Goal: Task Accomplishment & Management: Manage account settings

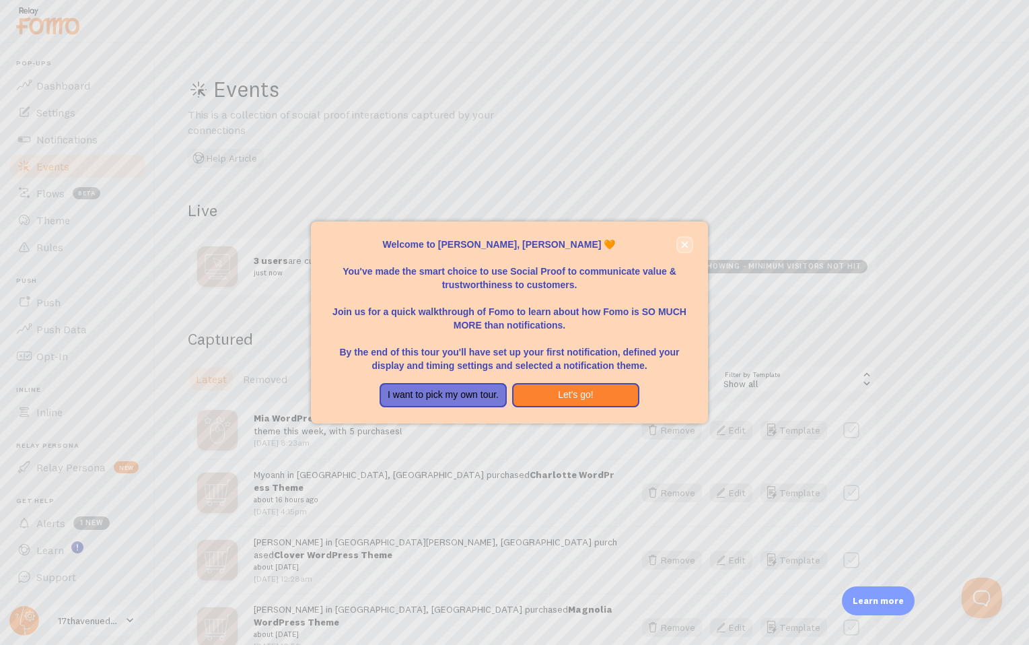
click at [686, 246] on icon "close," at bounding box center [684, 245] width 7 height 7
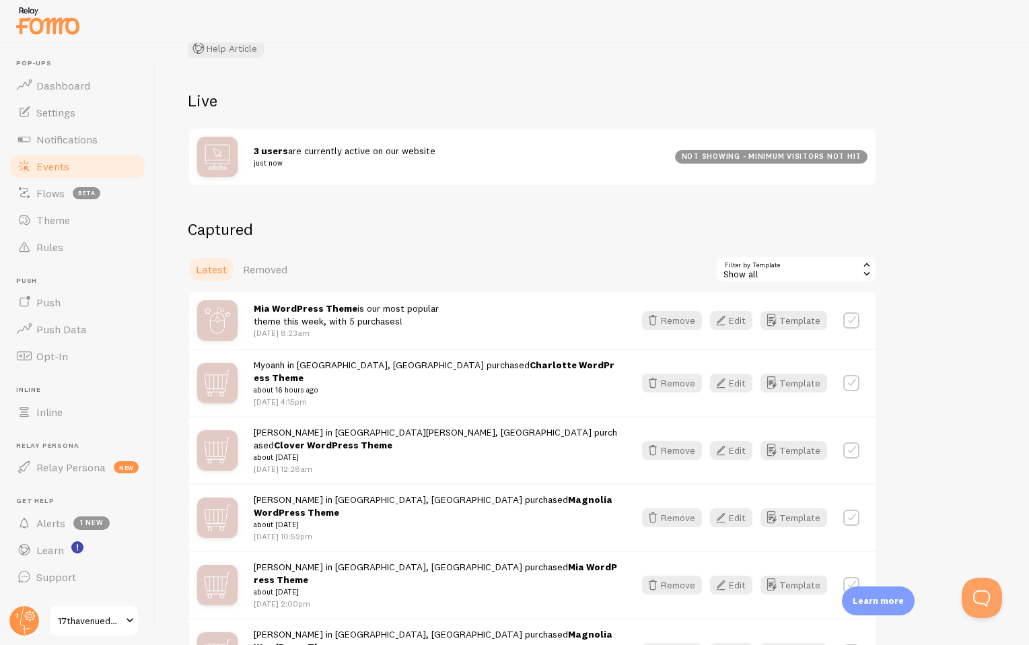
scroll to position [142, 0]
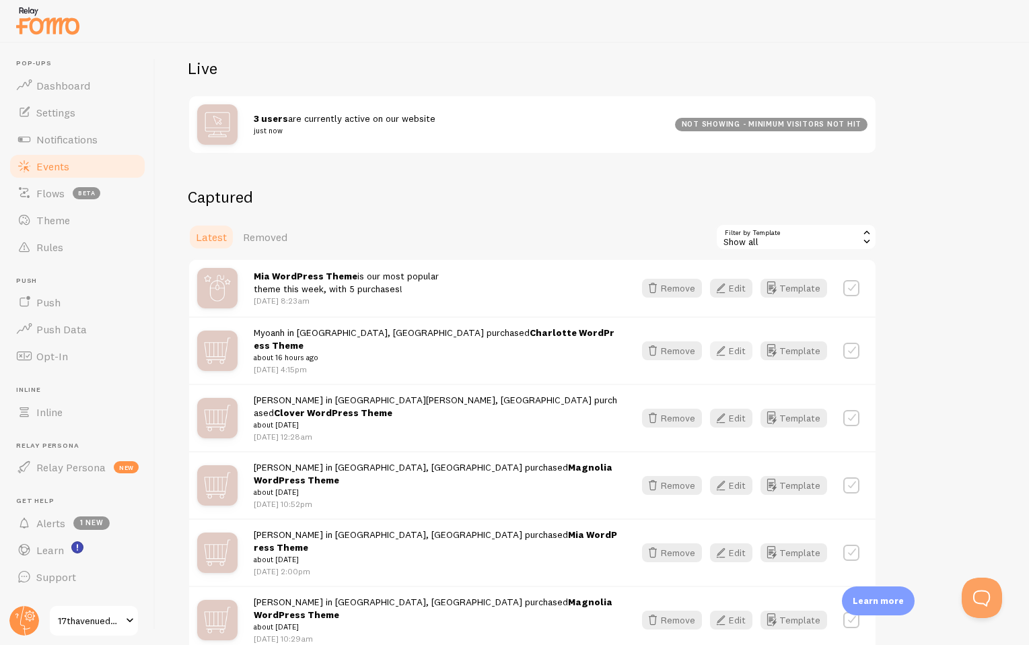
click at [734, 347] on button "Edit" at bounding box center [731, 350] width 42 height 19
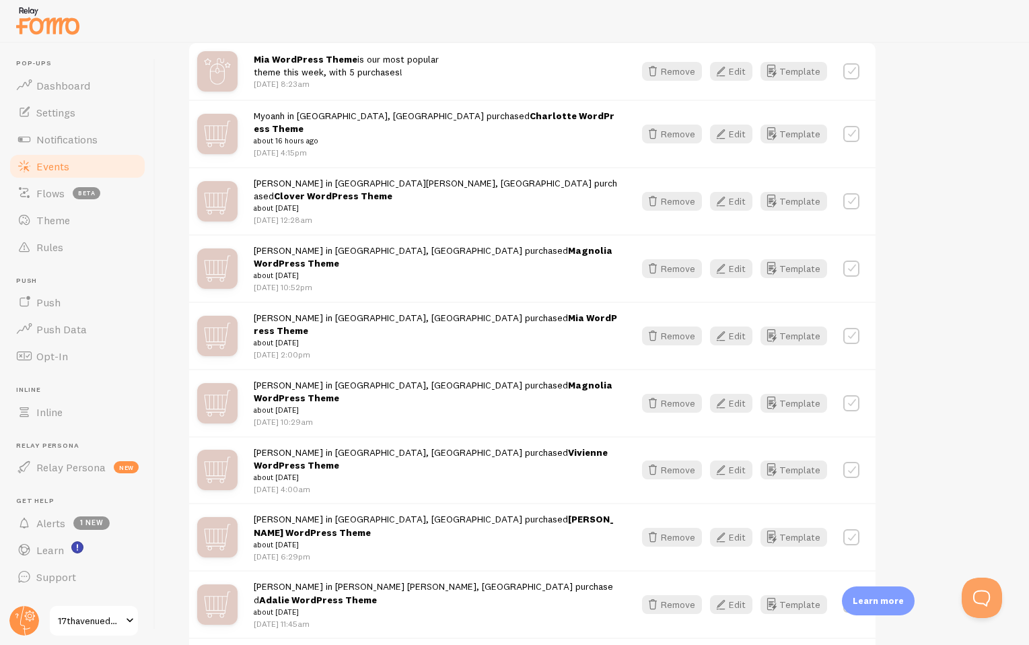
scroll to position [360, 0]
click at [736, 459] on button "Edit" at bounding box center [731, 468] width 42 height 19
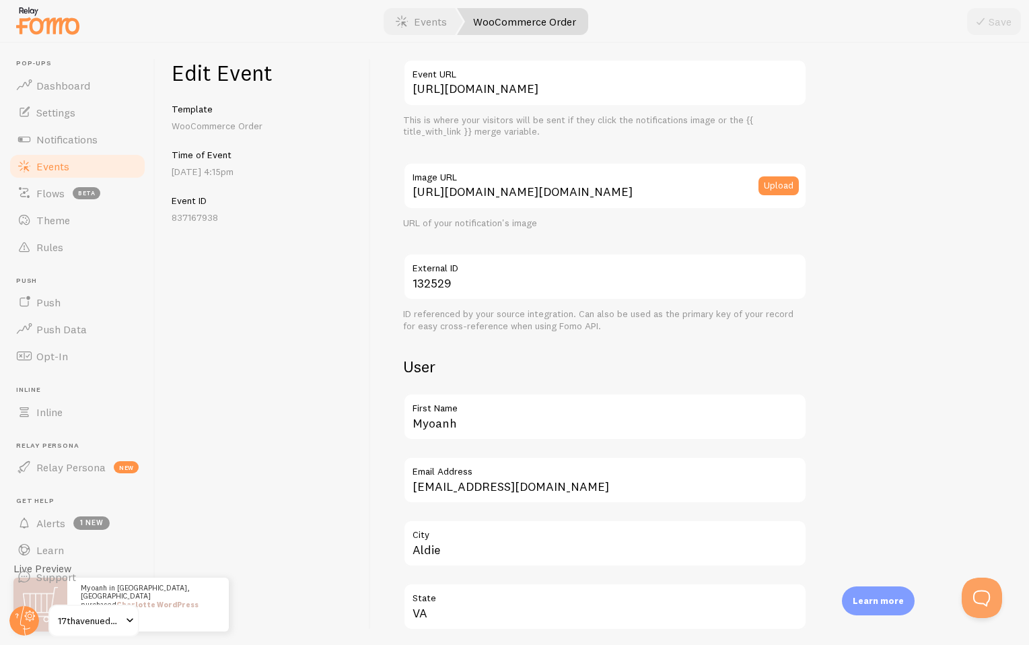
scroll to position [174, 0]
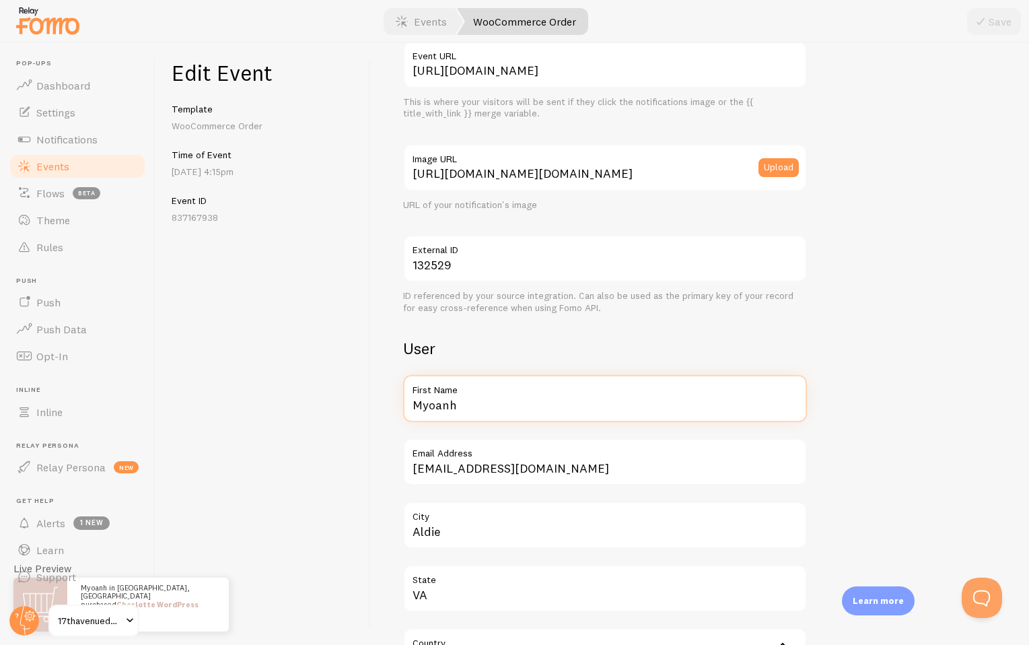
drag, startPoint x: 460, startPoint y: 405, endPoint x: 375, endPoint y: 404, distance: 84.8
click at [375, 404] on div "Meta Charlotte WordPress Theme Title This text will be bolded in your notificat…" at bounding box center [700, 344] width 658 height 602
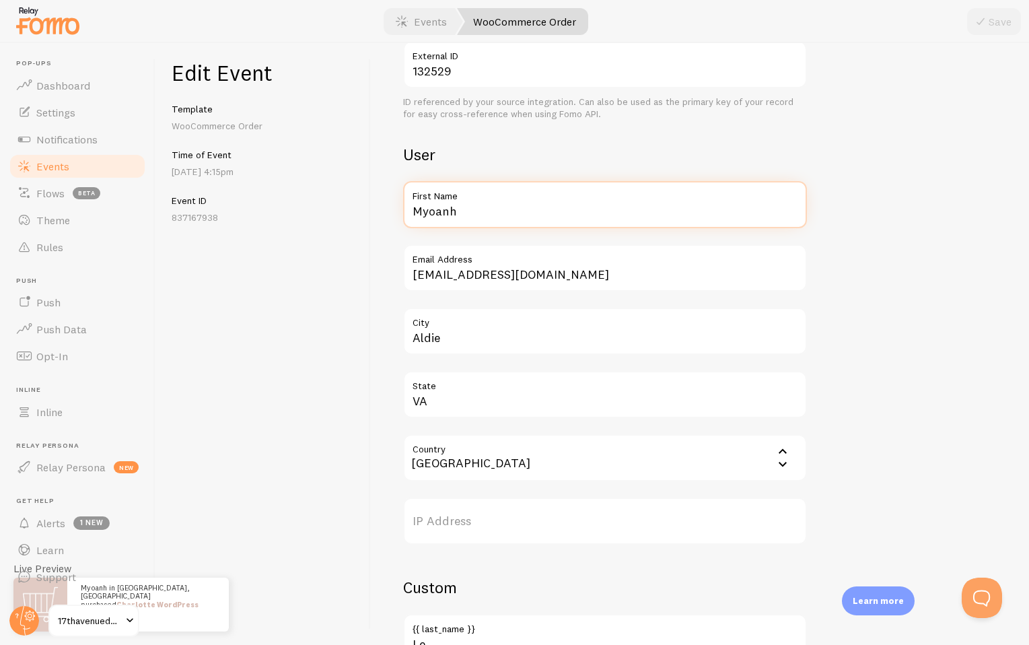
scroll to position [421, 0]
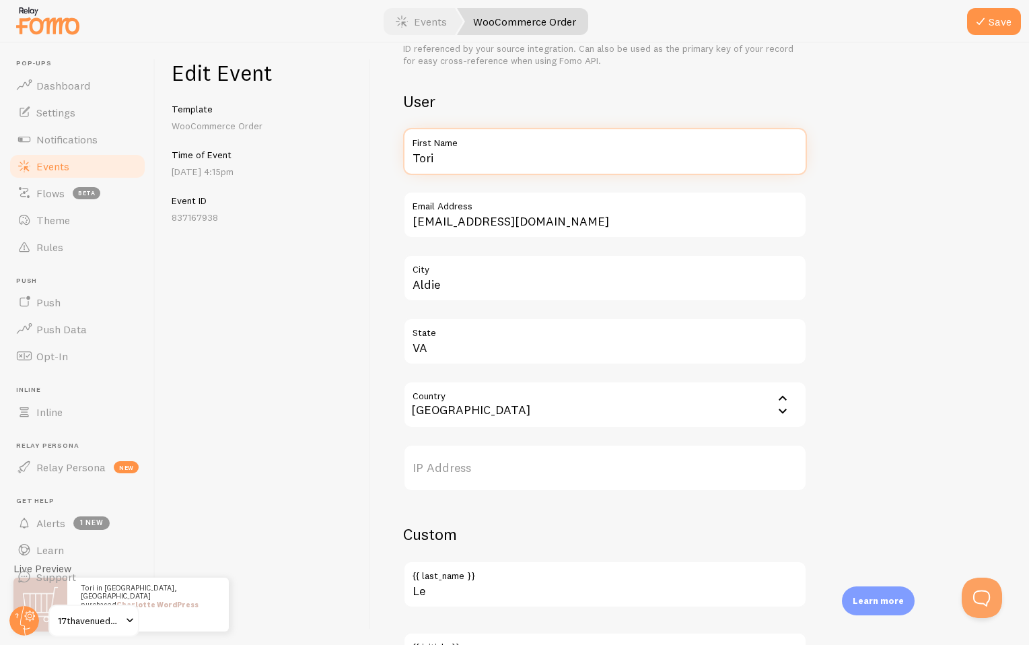
type input "Tori"
click at [377, 172] on div "Meta Charlotte WordPress Theme Title This text will be bolded in your notificat…" at bounding box center [700, 344] width 658 height 602
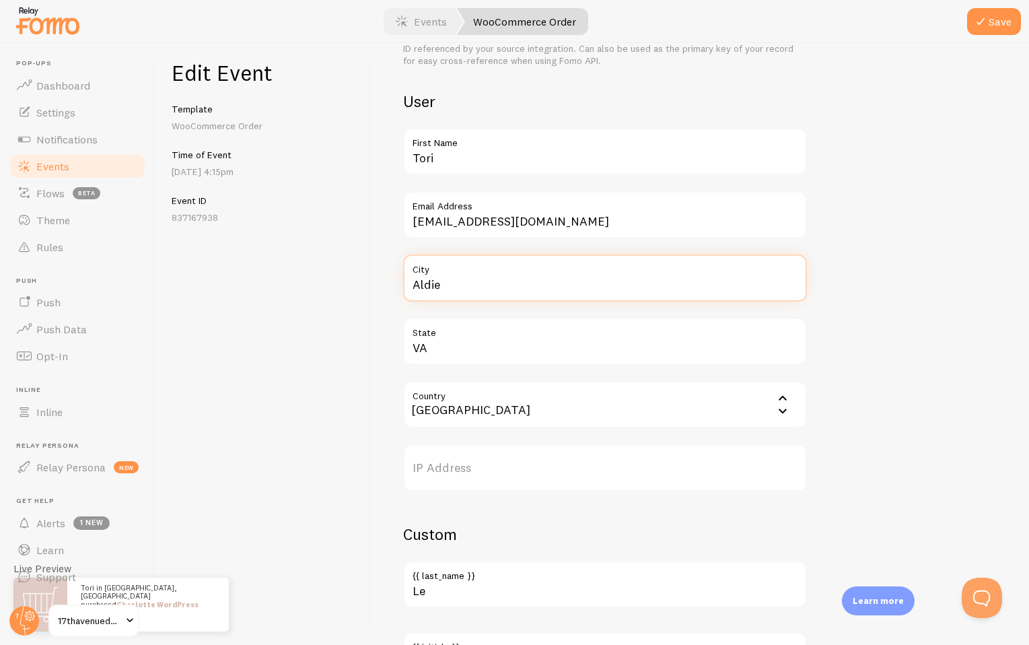
drag, startPoint x: 450, startPoint y: 283, endPoint x: 392, endPoint y: 283, distance: 57.2
click at [392, 283] on div "Meta Charlotte WordPress Theme Title This text will be bolded in your notificat…" at bounding box center [700, 344] width 658 height 602
type input "Boulder"
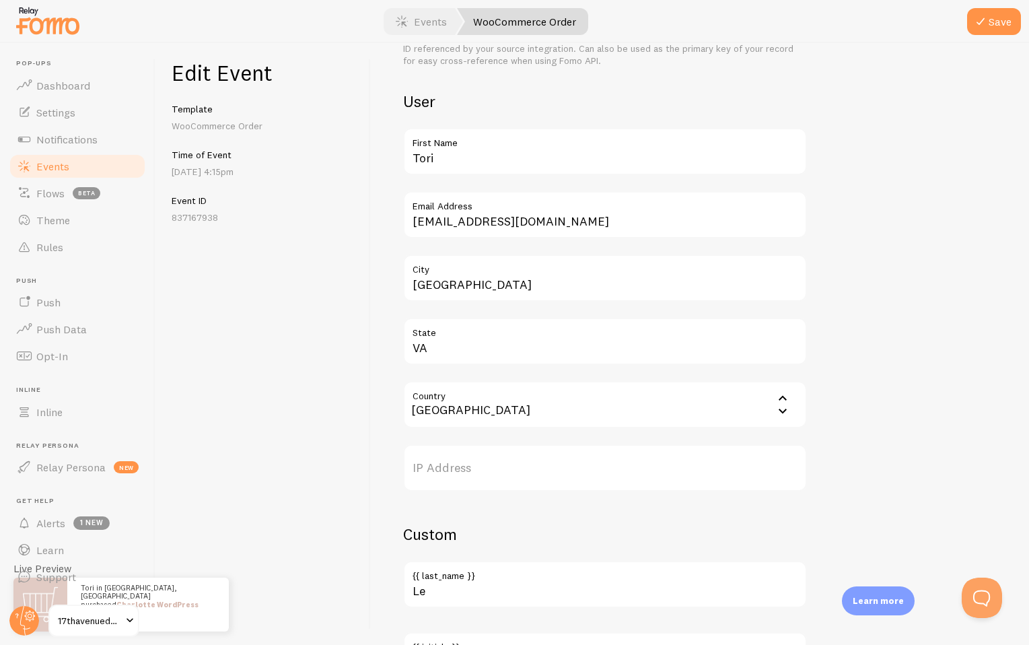
click at [381, 226] on div "Meta Charlotte WordPress Theme Title This text will be bolded in your notificat…" at bounding box center [700, 344] width 658 height 602
click at [924, 251] on div "Meta Charlotte WordPress Theme Title This text will be bolded in your notificat…" at bounding box center [700, 273] width 594 height 1239
click at [995, 30] on button "Save" at bounding box center [994, 21] width 54 height 27
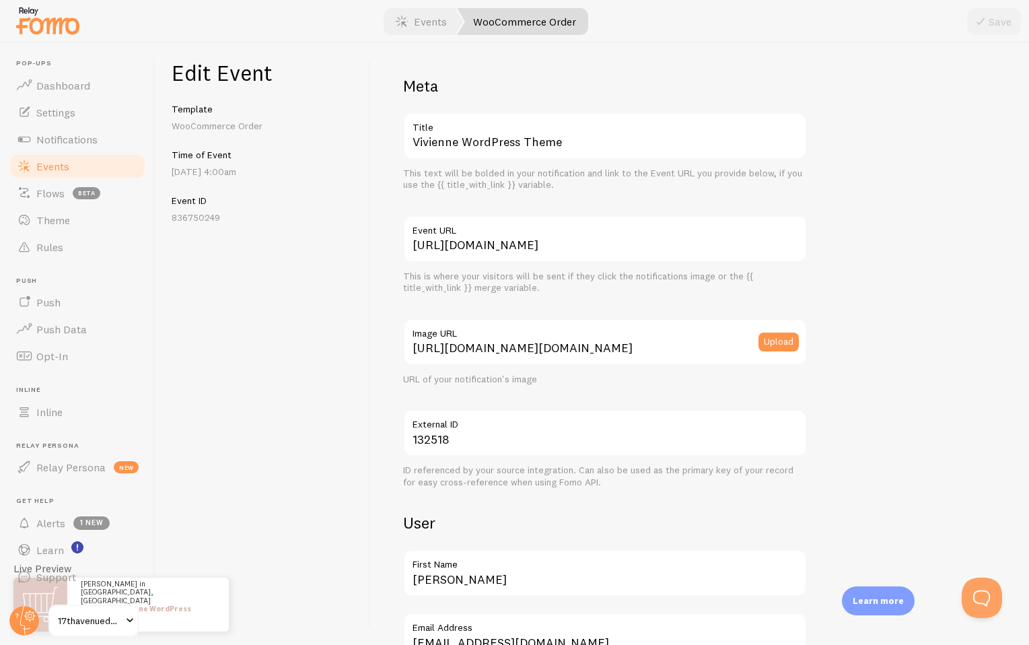
scroll to position [275, 0]
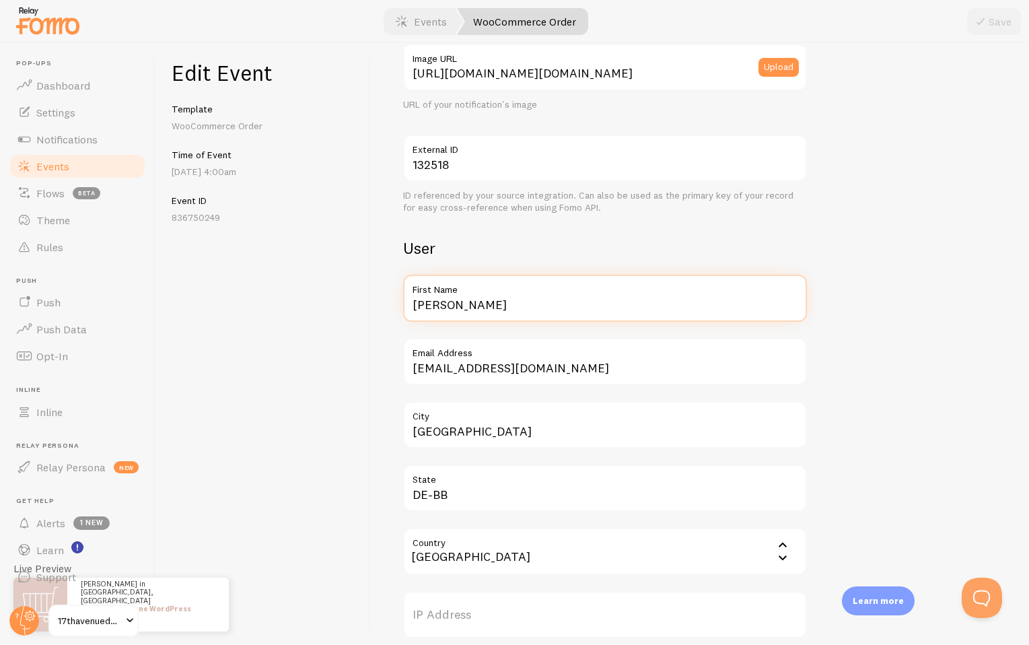
drag, startPoint x: 476, startPoint y: 305, endPoint x: 393, endPoint y: 305, distance: 82.8
click at [393, 305] on div "Meta Vivienne WordPress Theme Title This text will be bolded in your notificati…" at bounding box center [700, 344] width 658 height 602
type input "H"
type input "Caroline"
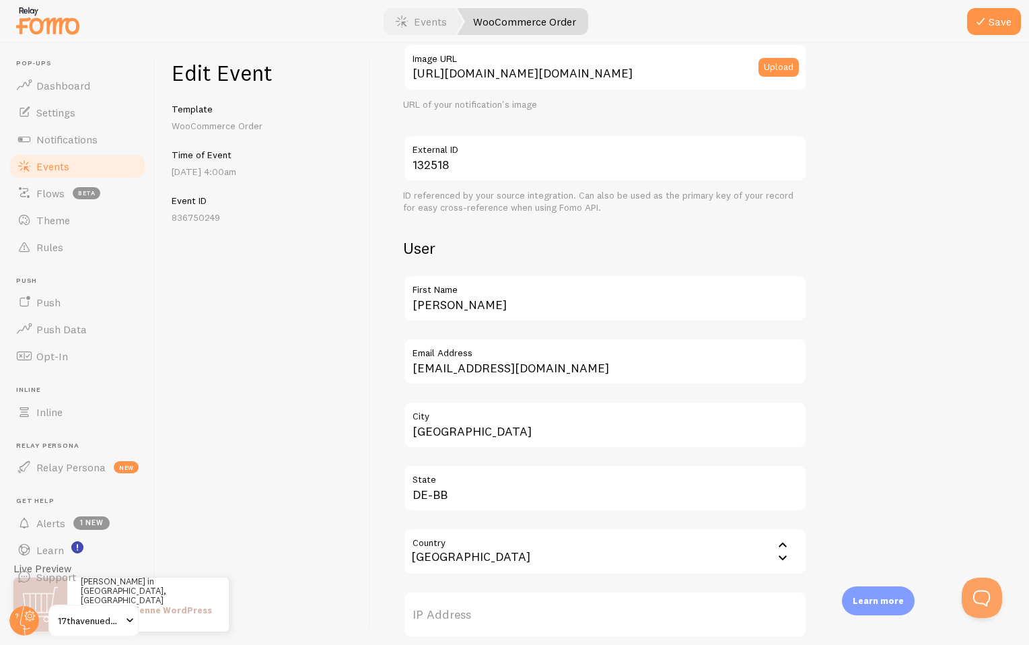
click at [502, 254] on h2 "User" at bounding box center [605, 248] width 404 height 21
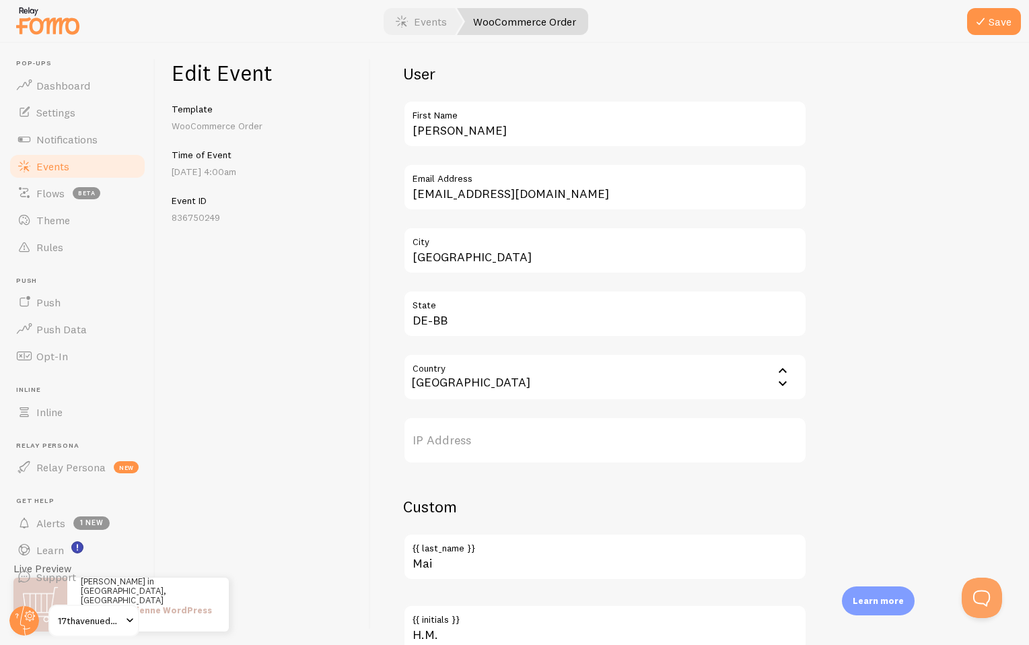
scroll to position [446, 0]
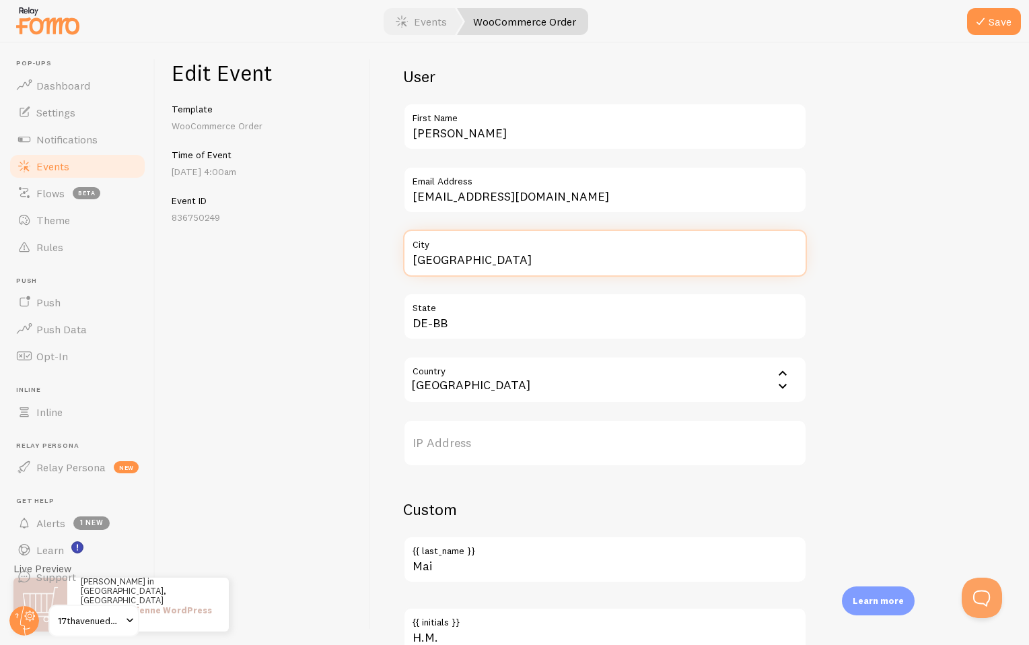
drag, startPoint x: 467, startPoint y: 263, endPoint x: 367, endPoint y: 259, distance: 100.4
click at [367, 259] on div "Edit Event Template WooCommerce Order Time of Event Aug 23rd @ 4:00am Event ID …" at bounding box center [592, 344] width 874 height 602
type input "C"
type input "Vancouver"
click at [440, 384] on input "Country" at bounding box center [605, 379] width 404 height 47
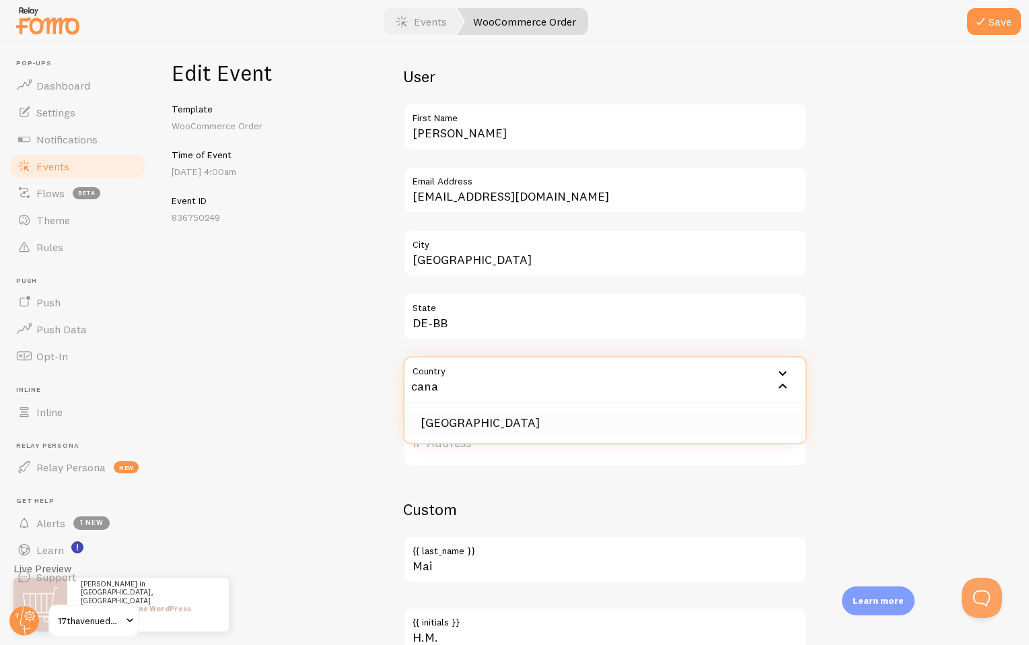
type input "cana"
click at [462, 418] on li "[GEOGRAPHIC_DATA]" at bounding box center [605, 423] width 401 height 24
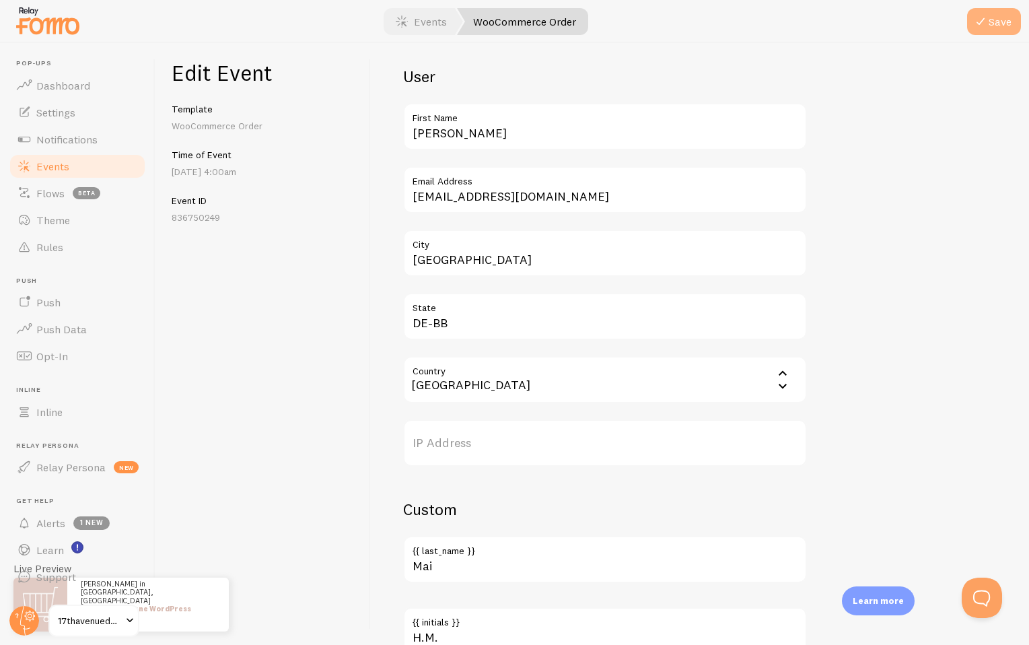
click at [991, 21] on button "Save" at bounding box center [994, 21] width 54 height 27
click at [92, 165] on link "Events" at bounding box center [77, 166] width 139 height 27
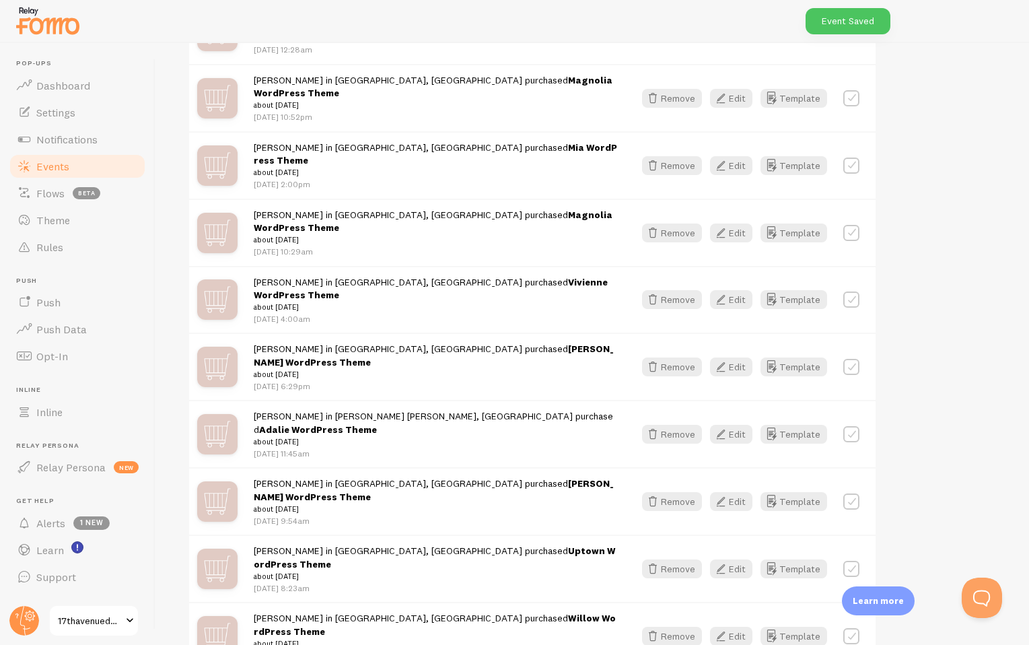
scroll to position [569, 0]
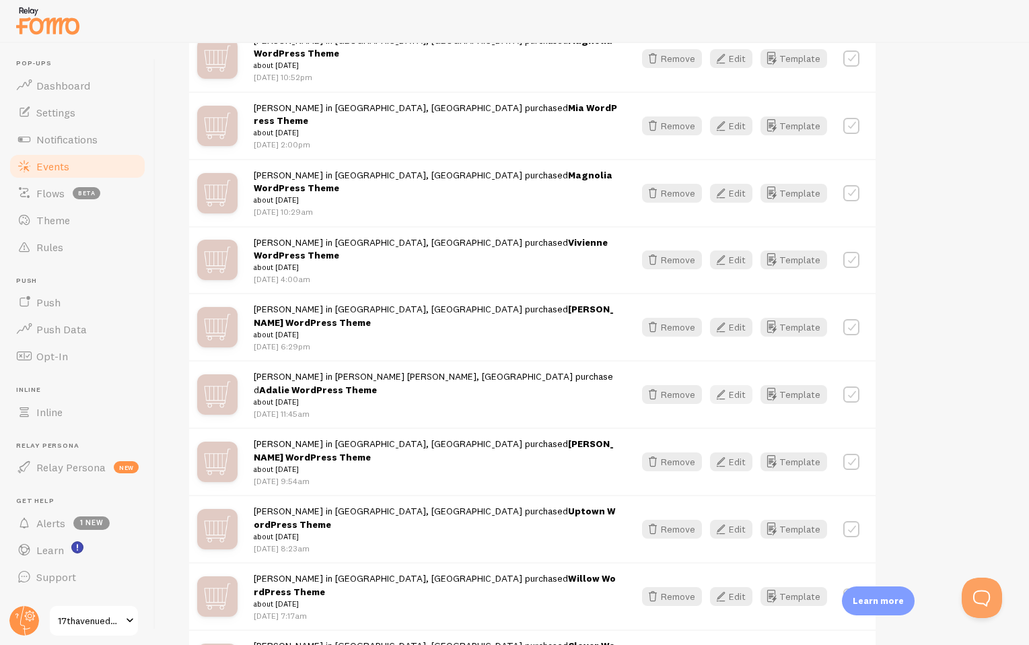
click at [735, 385] on button "Edit" at bounding box center [731, 394] width 42 height 19
click at [685, 385] on button "Remove" at bounding box center [672, 394] width 60 height 19
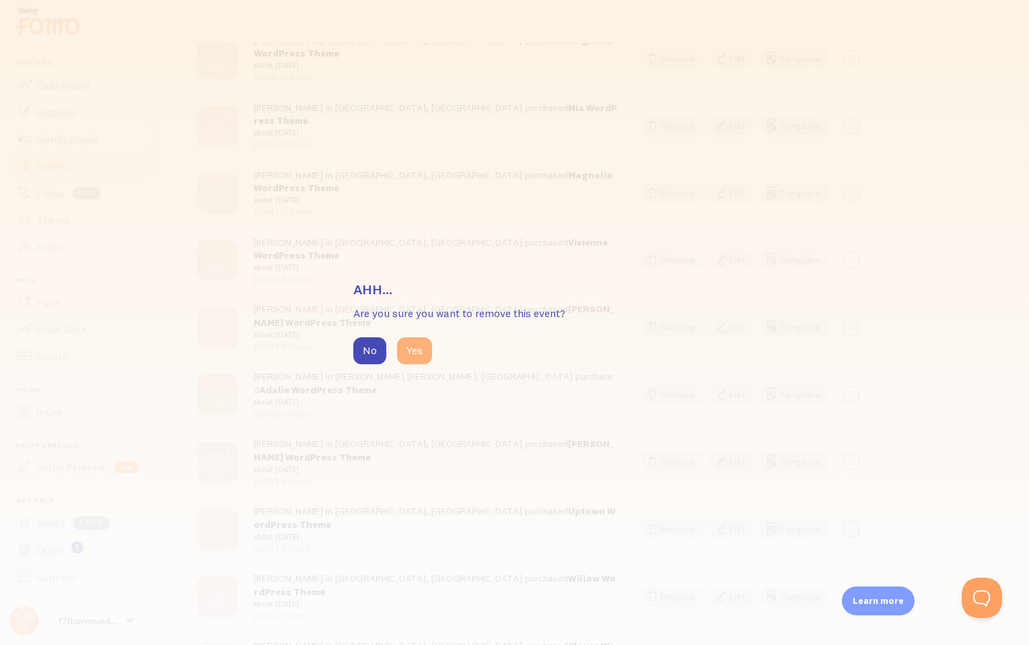
click at [405, 353] on button "Yes" at bounding box center [414, 350] width 35 height 27
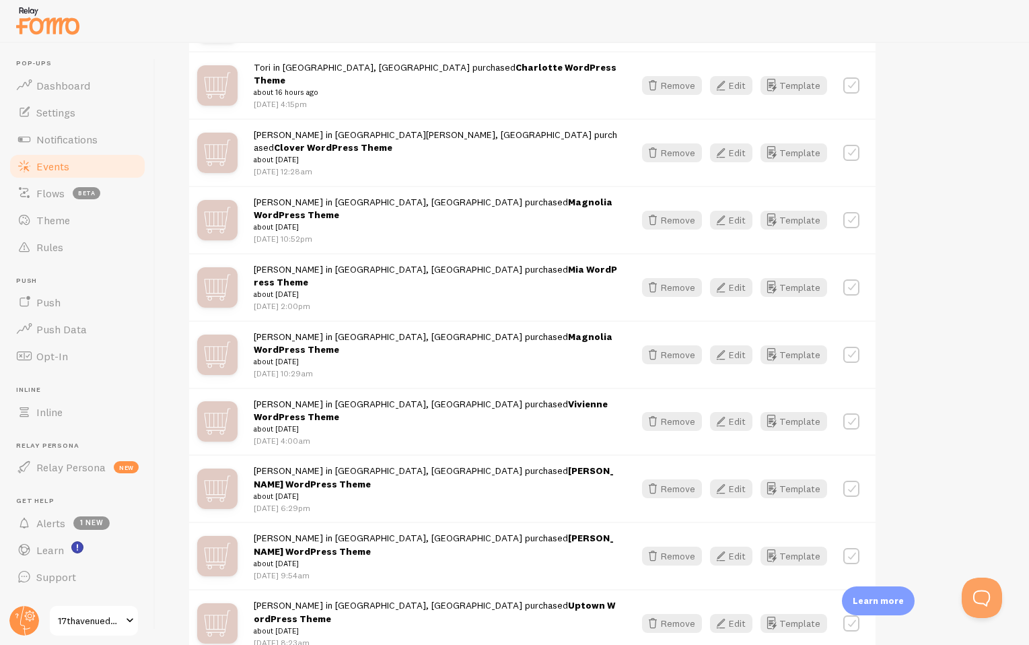
scroll to position [387, 0]
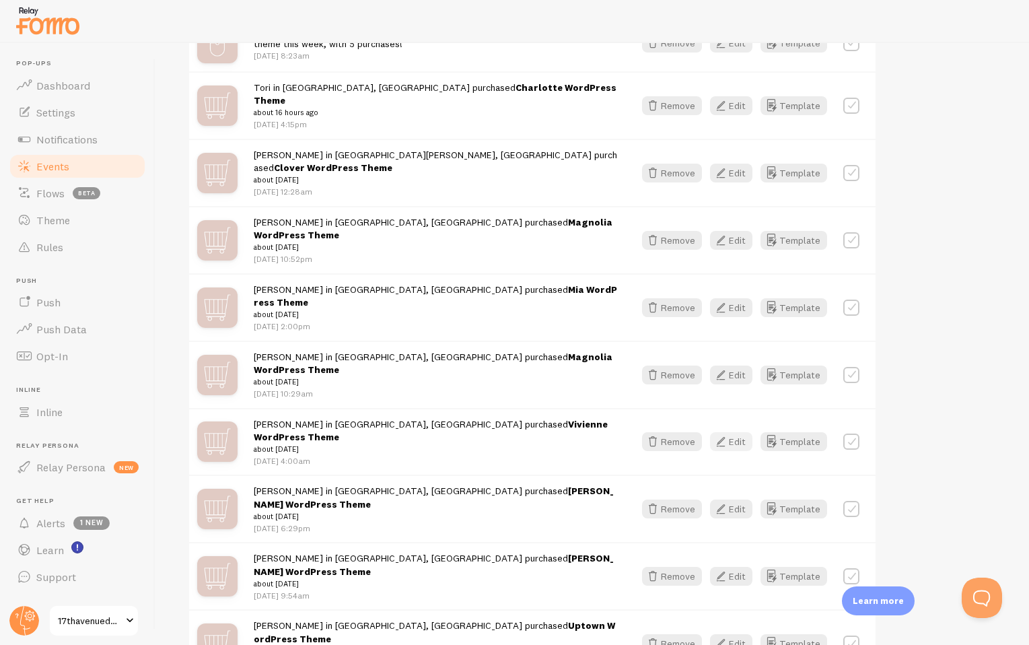
click at [730, 432] on button "Edit" at bounding box center [731, 441] width 42 height 19
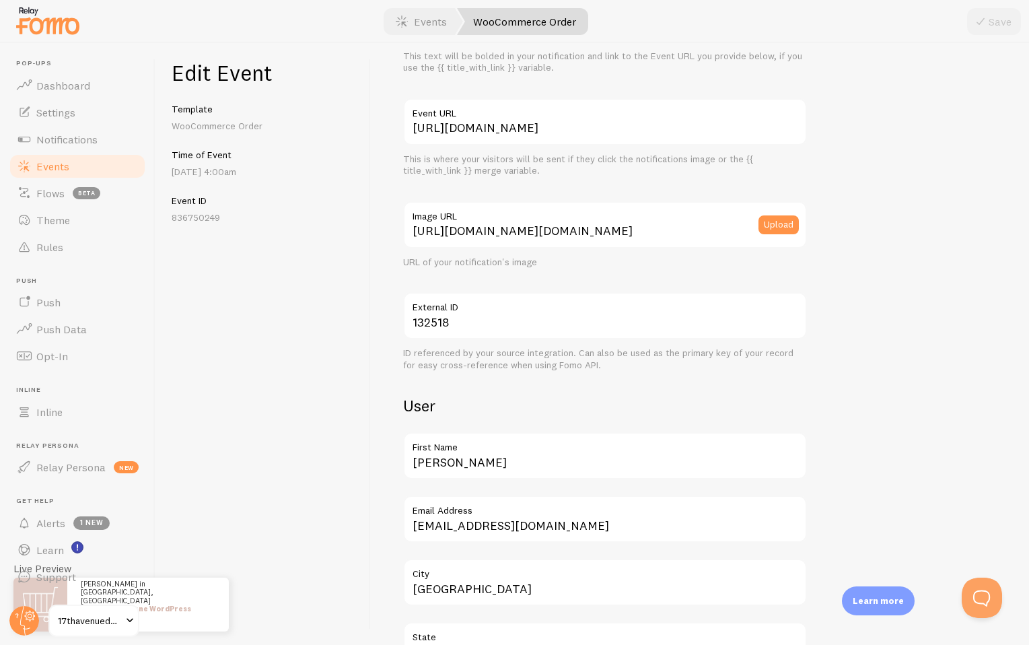
scroll to position [460, 0]
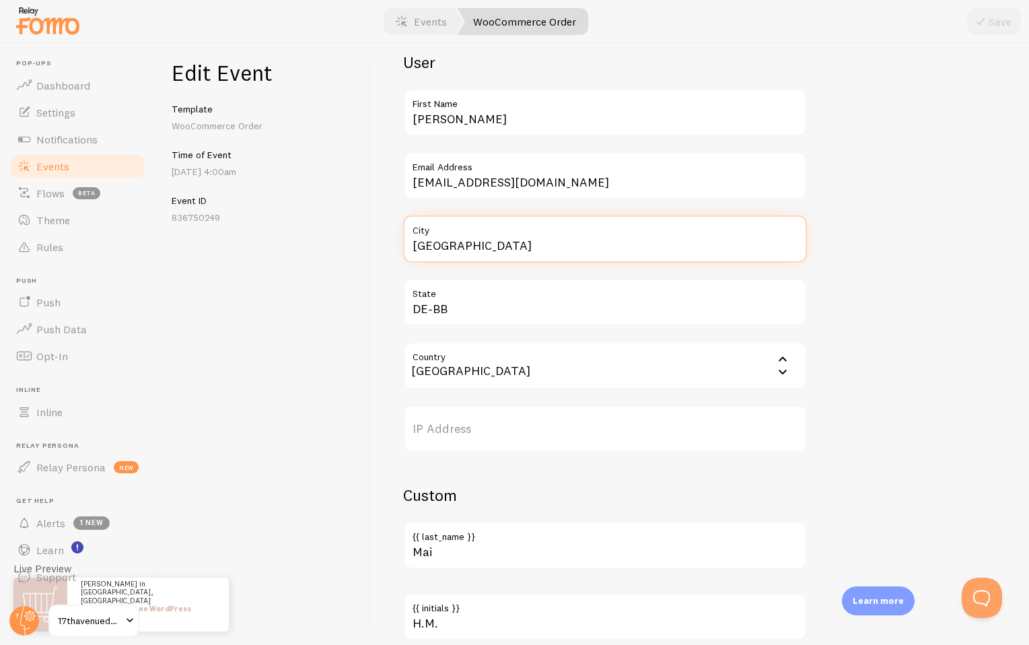
drag, startPoint x: 473, startPoint y: 249, endPoint x: 369, endPoint y: 241, distance: 104.0
click at [369, 241] on div "Edit Event Template WooCommerce Order Time of Event Aug 23rd @ 4:00am Event ID …" at bounding box center [592, 344] width 874 height 602
type input "Toronto"
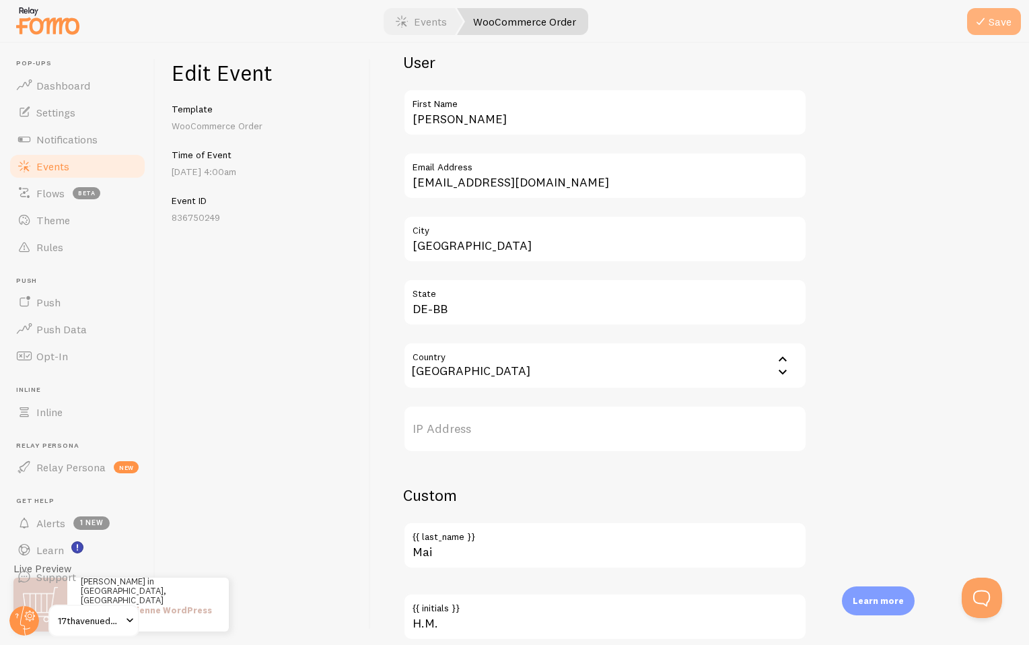
click at [998, 11] on button "Save" at bounding box center [994, 21] width 54 height 27
click at [101, 165] on link "Events" at bounding box center [77, 166] width 139 height 27
